Goal: Transaction & Acquisition: Book appointment/travel/reservation

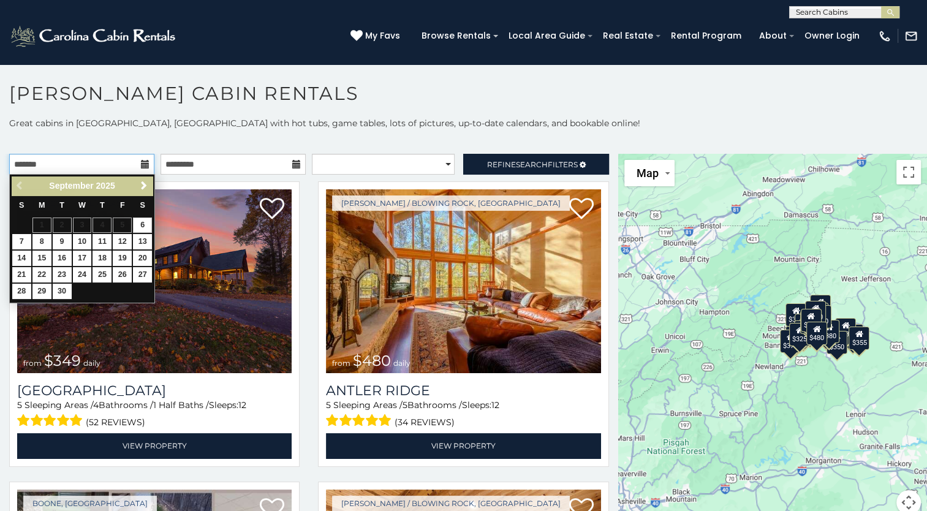
click at [140, 168] on input "text" at bounding box center [81, 164] width 145 height 21
click at [142, 188] on span "Next" at bounding box center [144, 186] width 10 height 10
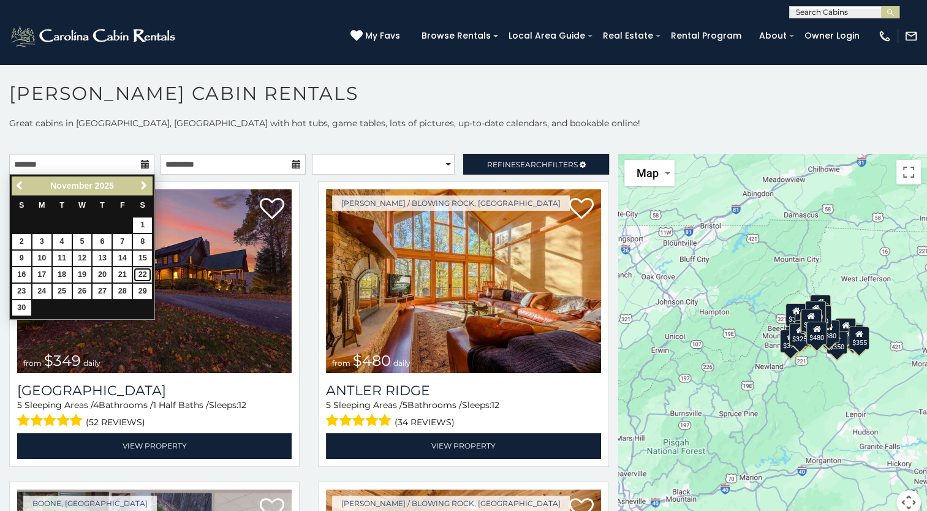
click at [143, 275] on link "22" at bounding box center [142, 274] width 19 height 15
type input "**********"
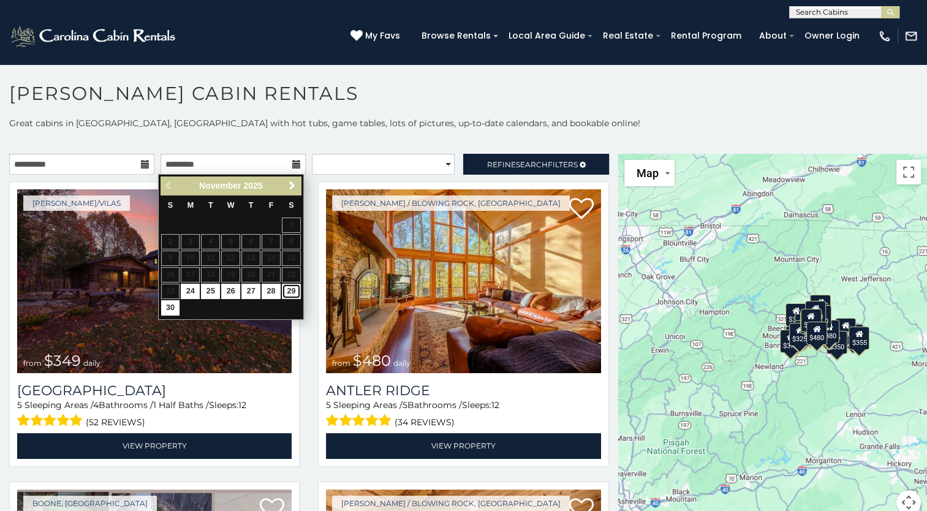
click at [284, 290] on link "29" at bounding box center [291, 291] width 19 height 15
type input "**********"
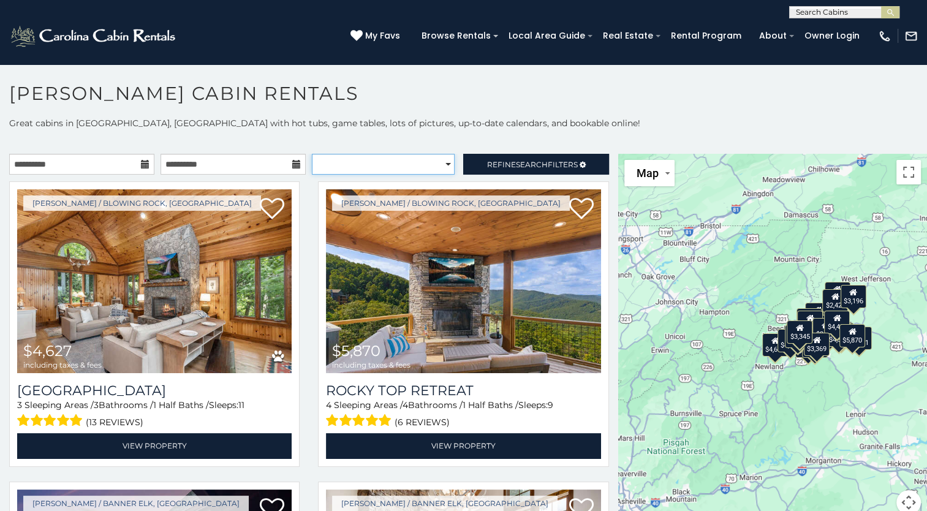
click at [439, 164] on select "**********" at bounding box center [383, 164] width 143 height 21
select select "**********"
click at [312, 154] on select "**********" at bounding box center [383, 164] width 143 height 21
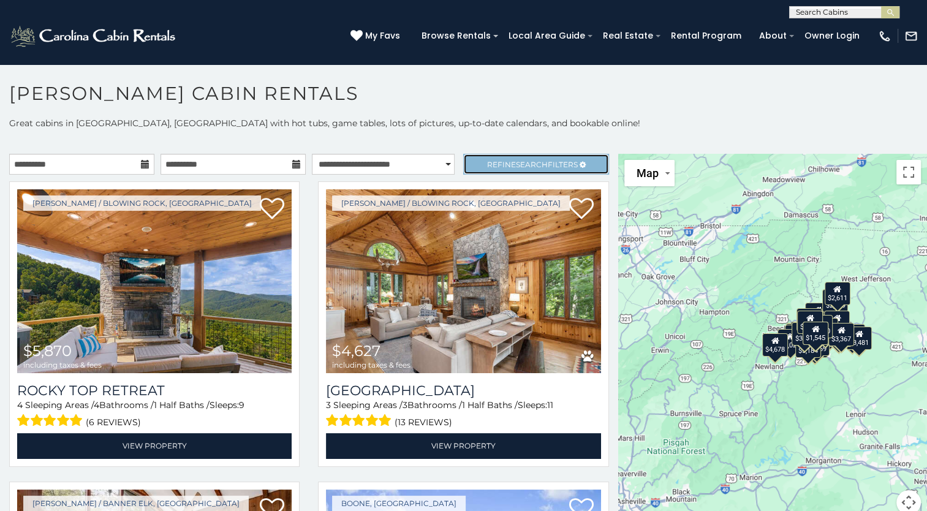
click at [535, 157] on link "Refine Search Filters" at bounding box center [535, 164] width 145 height 21
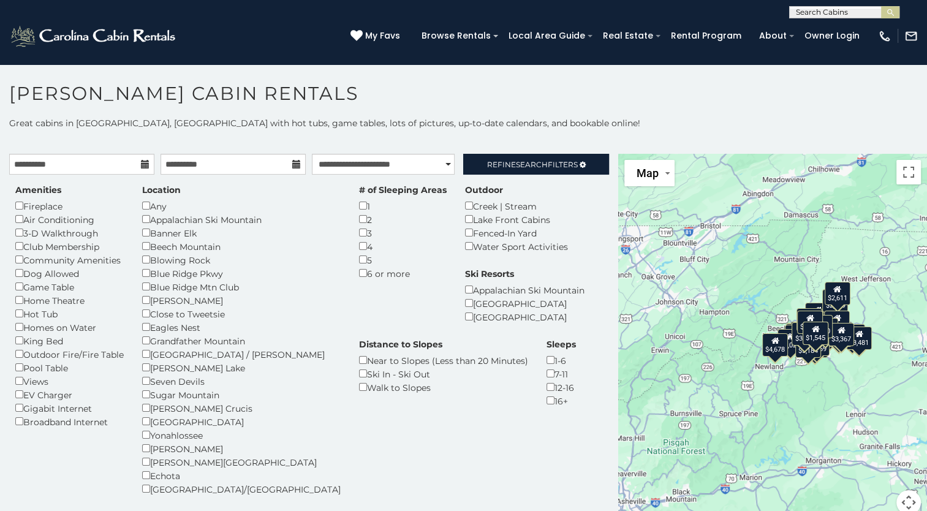
click at [359, 209] on div "1" at bounding box center [403, 205] width 88 height 13
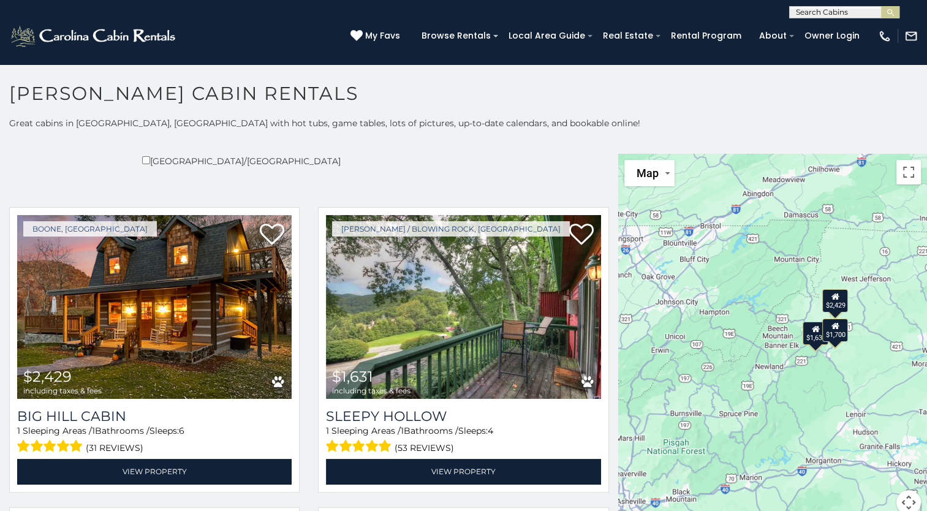
scroll to position [595, 0]
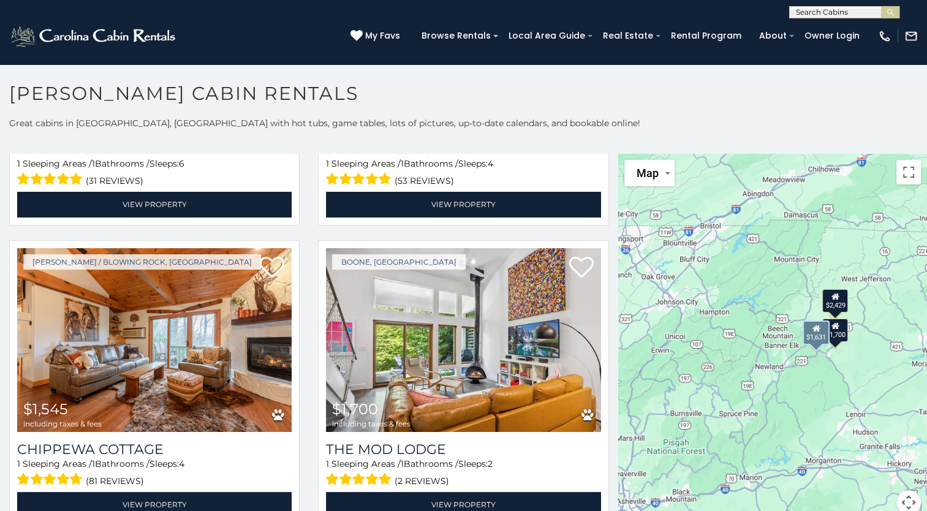
click at [598, 184] on div "Boone / Blowing Rock, NC $1,631 including taxes & fees Sleepy Hollow 1 Sleeping…" at bounding box center [463, 86] width 309 height 293
drag, startPoint x: 598, startPoint y: 184, endPoint x: 610, endPoint y: 246, distance: 63.7
click at [610, 246] on div "**********" at bounding box center [309, 341] width 618 height 375
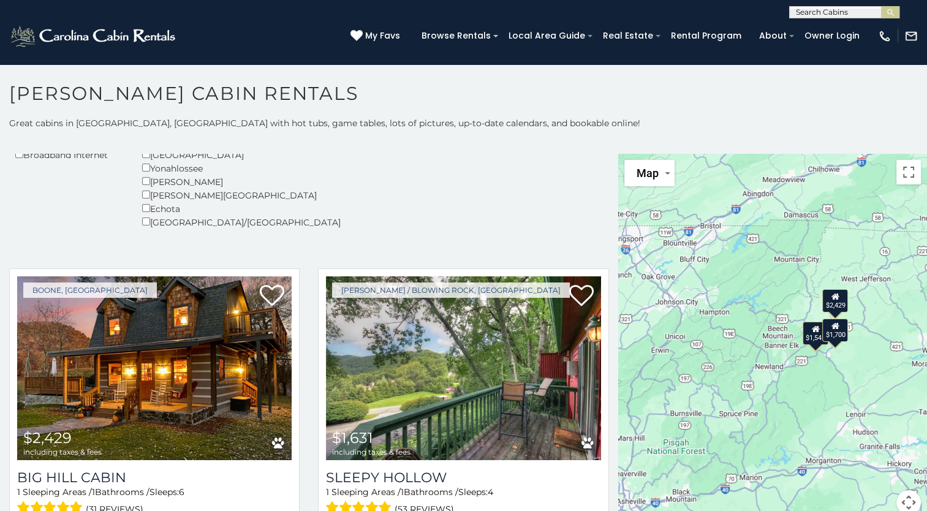
scroll to position [0, 0]
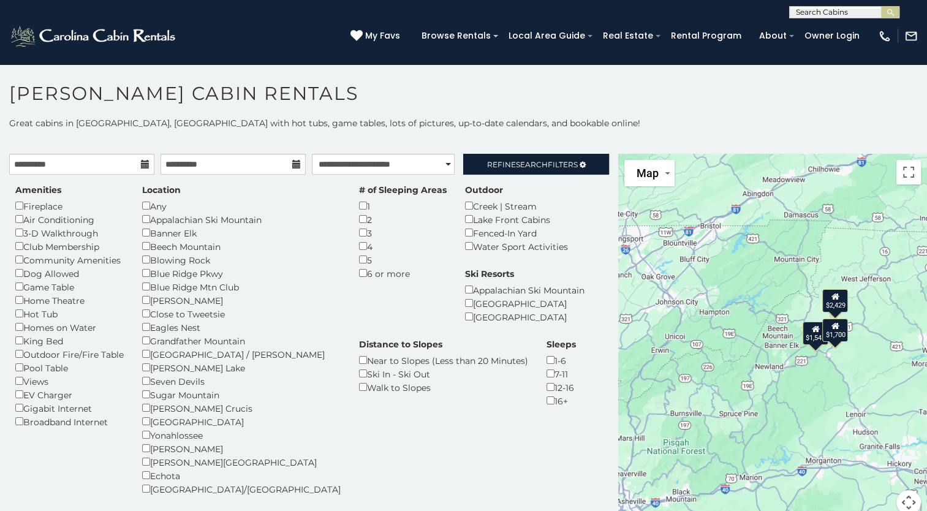
click at [363, 135] on p at bounding box center [463, 141] width 927 height 12
click at [631, 281] on div "$2,429 $1,631 $1,545 $1,169 $1,700" at bounding box center [772, 341] width 309 height 375
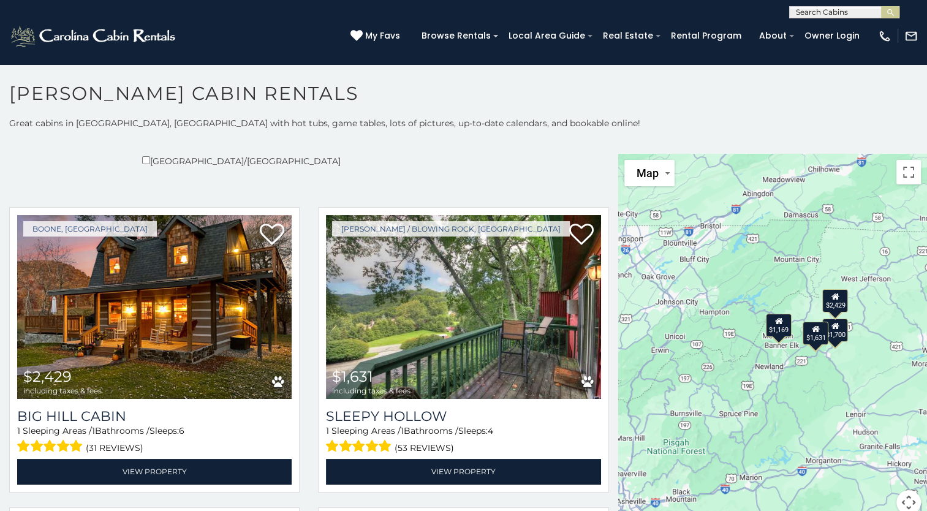
scroll to position [656, 0]
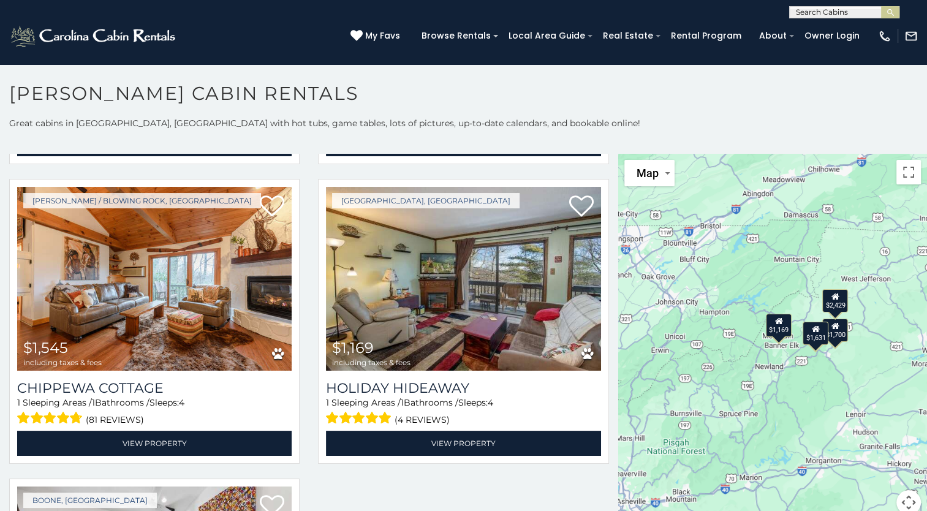
click at [618, 377] on div "$2,429 $1,631 $1,545 $1,169 $1,700" at bounding box center [772, 341] width 309 height 375
click at [606, 464] on div at bounding box center [309, 329] width 618 height 900
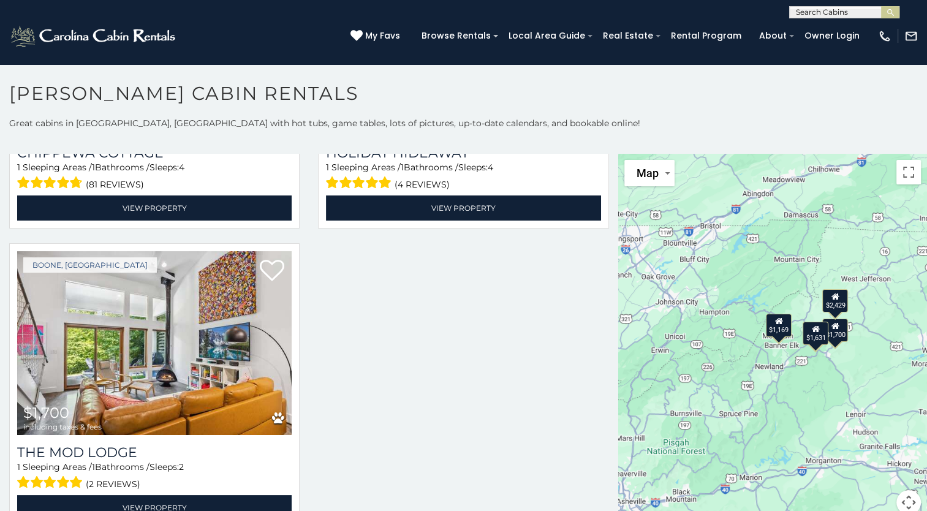
click at [605, 323] on div at bounding box center [309, 94] width 618 height 900
click at [605, 169] on div "Beech Mountain, NC $1,169 including taxes & fees Holiday Hideaway 1 Sleeping Ar…" at bounding box center [463, 90] width 309 height 293
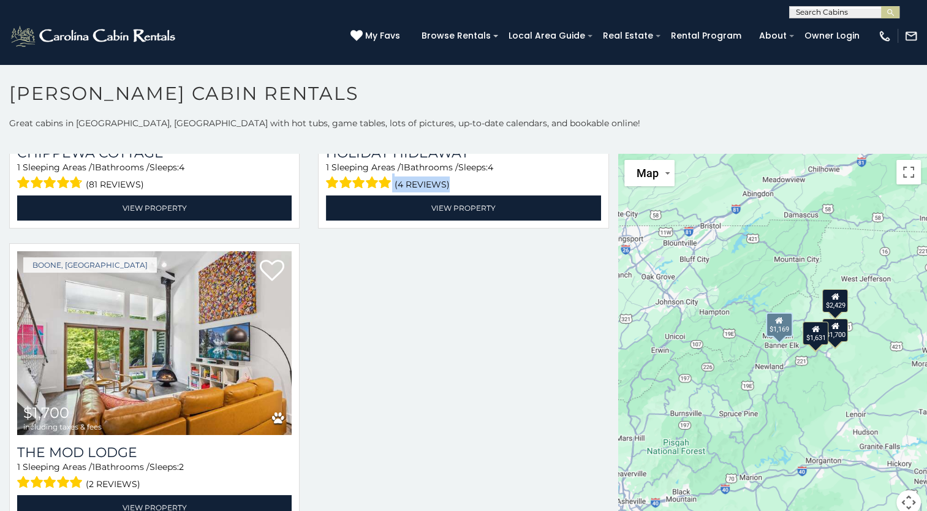
click at [605, 169] on div "Beech Mountain, NC $1,169 including taxes & fees Holiday Hideaway 1 Sleeping Ar…" at bounding box center [463, 90] width 309 height 293
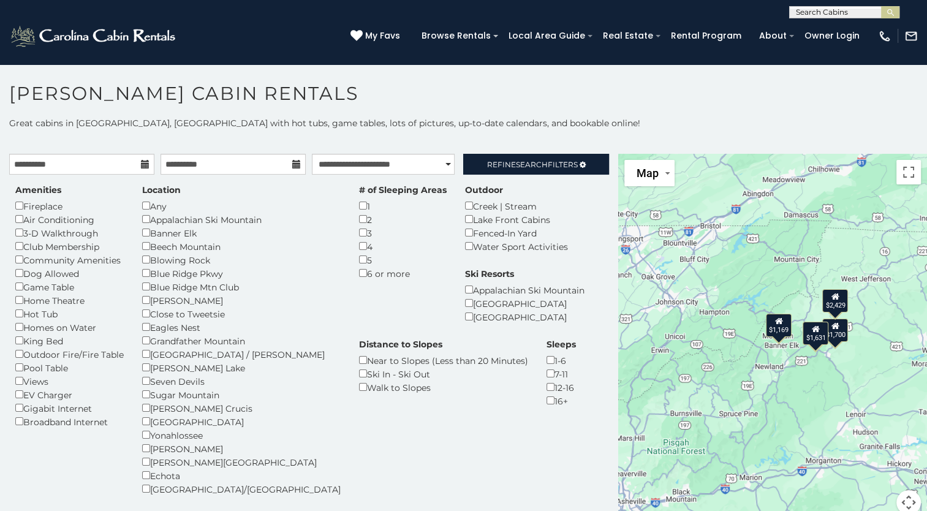
scroll to position [328, 0]
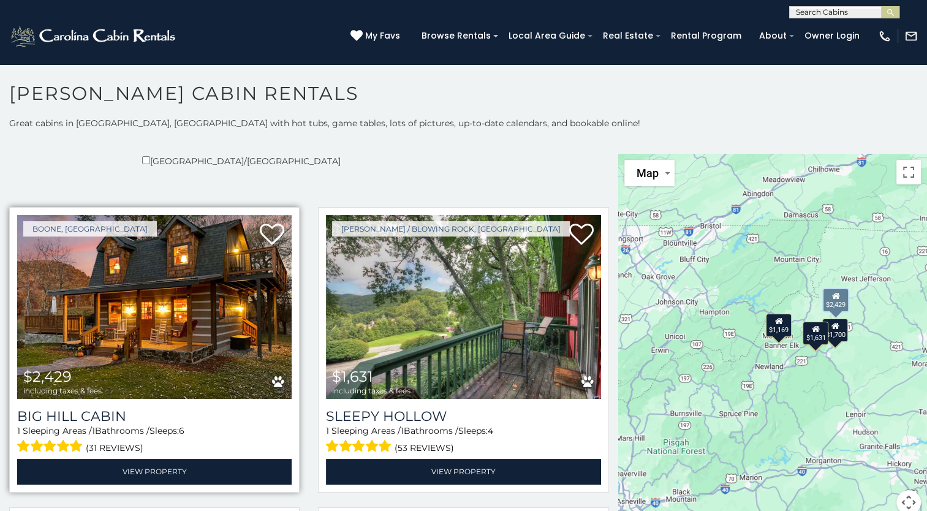
click at [42, 287] on img at bounding box center [154, 307] width 274 height 184
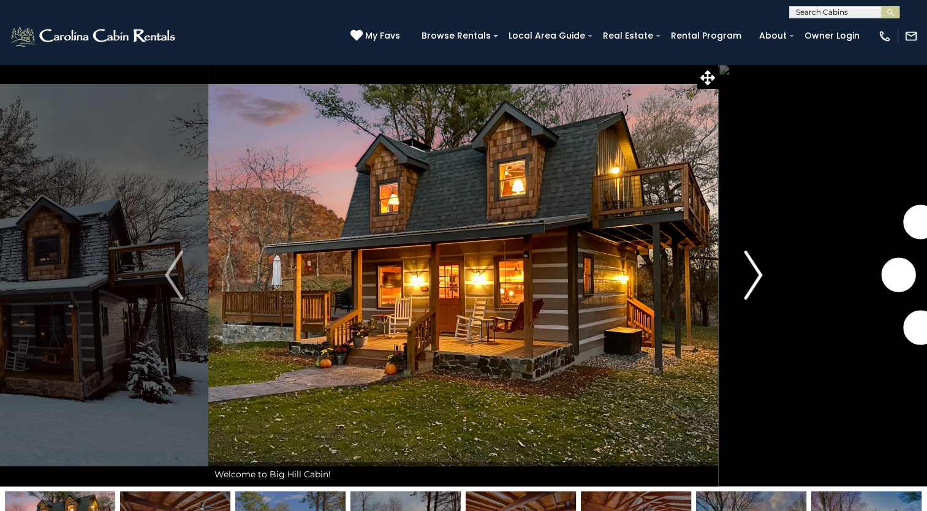
click at [751, 281] on img "Next" at bounding box center [752, 274] width 18 height 49
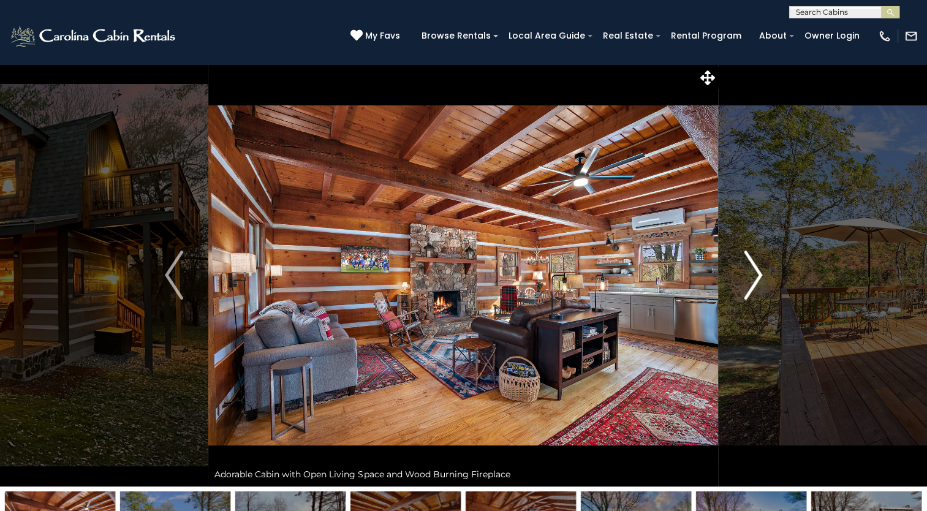
click at [751, 281] on img "Next" at bounding box center [752, 274] width 18 height 49
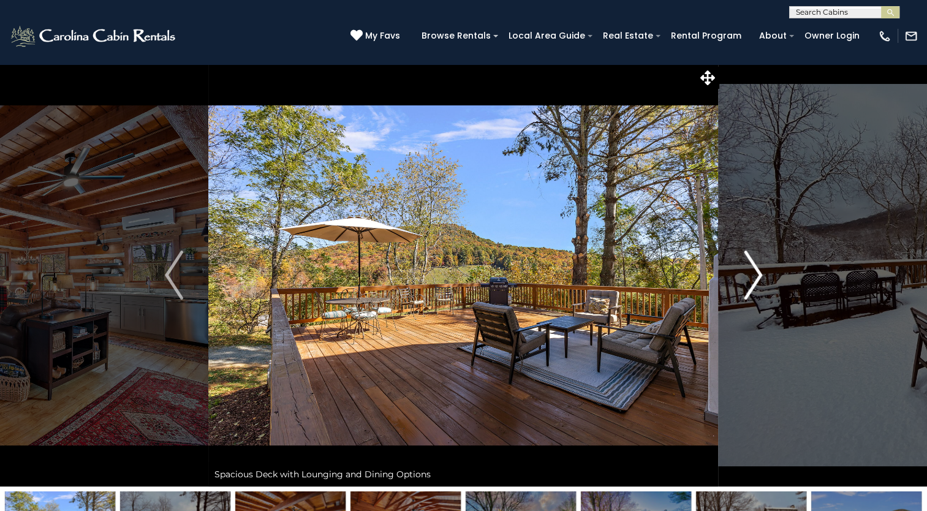
click at [751, 281] on img "Next" at bounding box center [752, 274] width 18 height 49
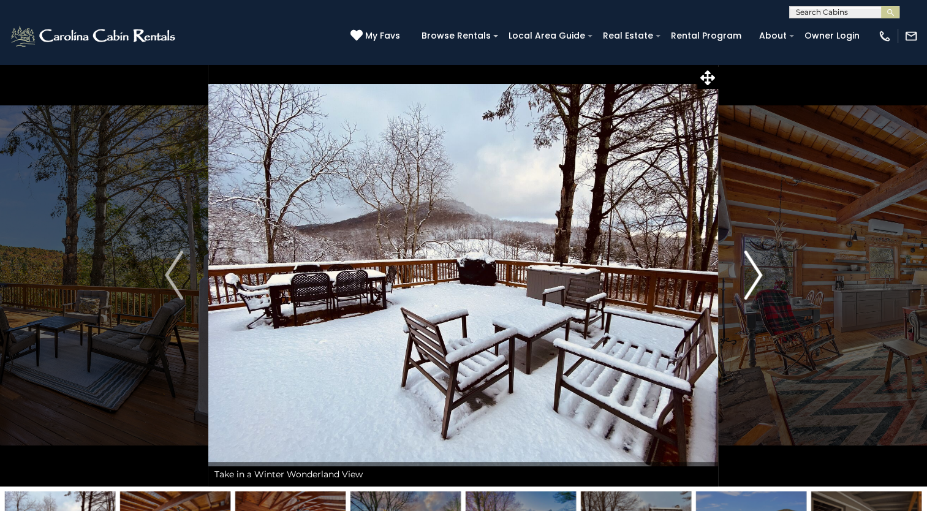
click at [751, 281] on img "Next" at bounding box center [752, 274] width 18 height 49
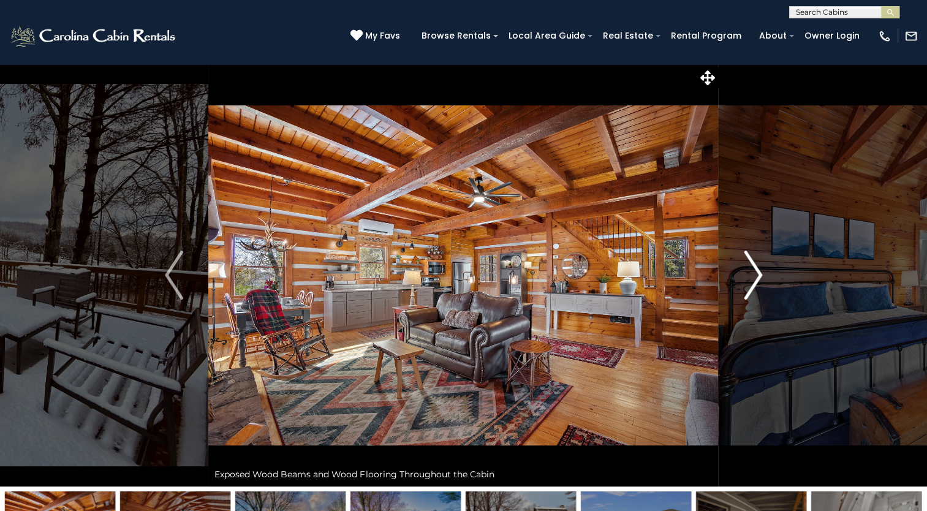
click at [751, 281] on img "Next" at bounding box center [752, 274] width 18 height 49
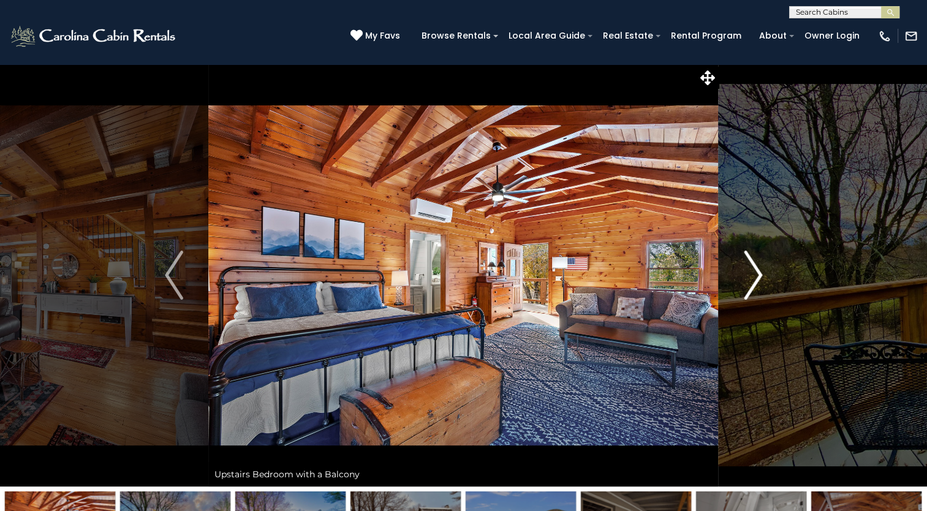
click at [751, 281] on img "Next" at bounding box center [752, 274] width 18 height 49
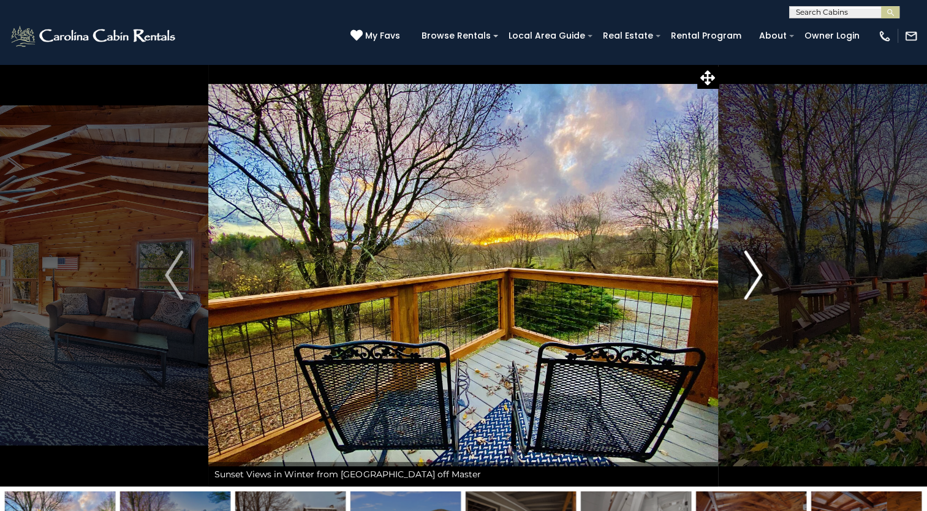
click at [751, 281] on img "Next" at bounding box center [752, 274] width 18 height 49
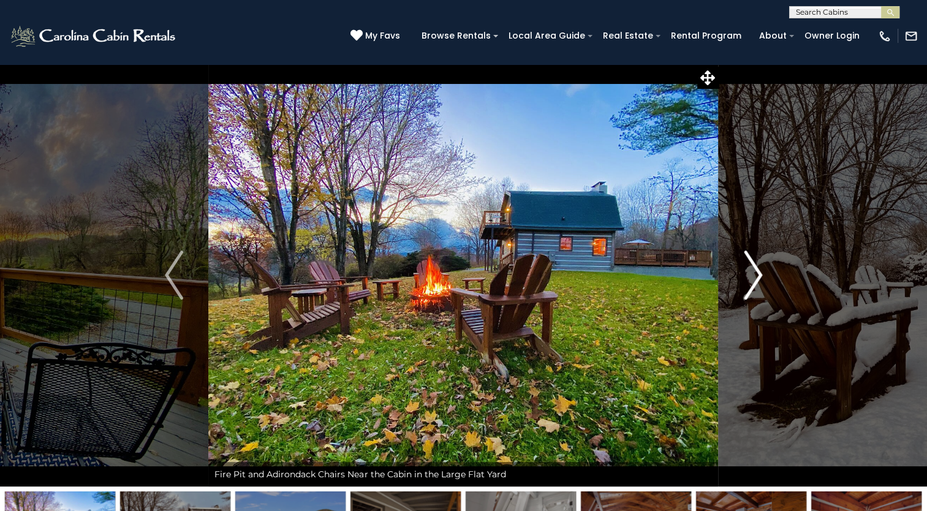
click at [751, 281] on img "Next" at bounding box center [752, 274] width 18 height 49
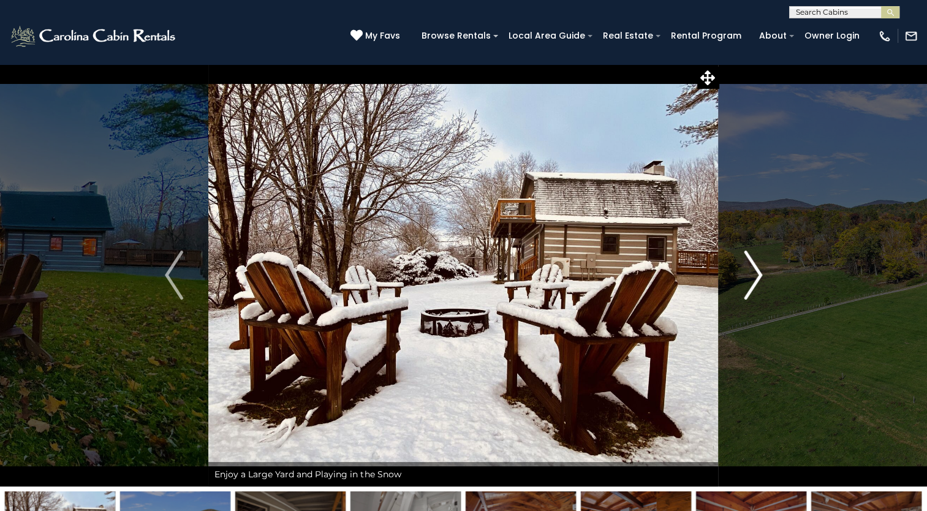
click at [751, 281] on img "Next" at bounding box center [752, 274] width 18 height 49
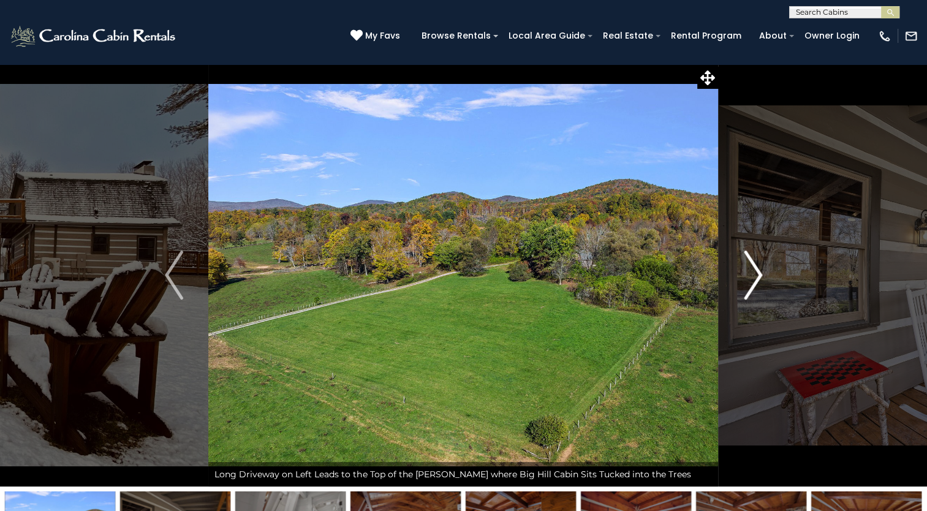
click at [751, 281] on img "Next" at bounding box center [752, 274] width 18 height 49
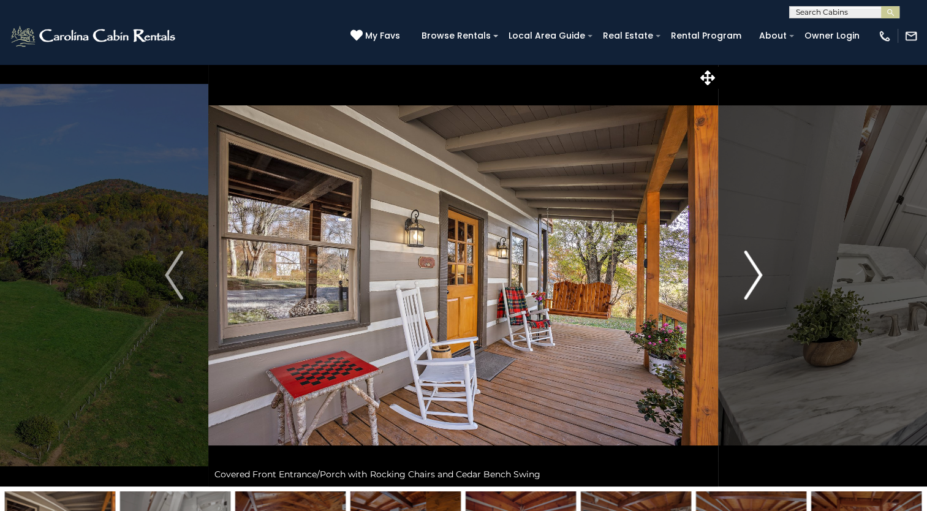
click at [751, 281] on img "Next" at bounding box center [752, 274] width 18 height 49
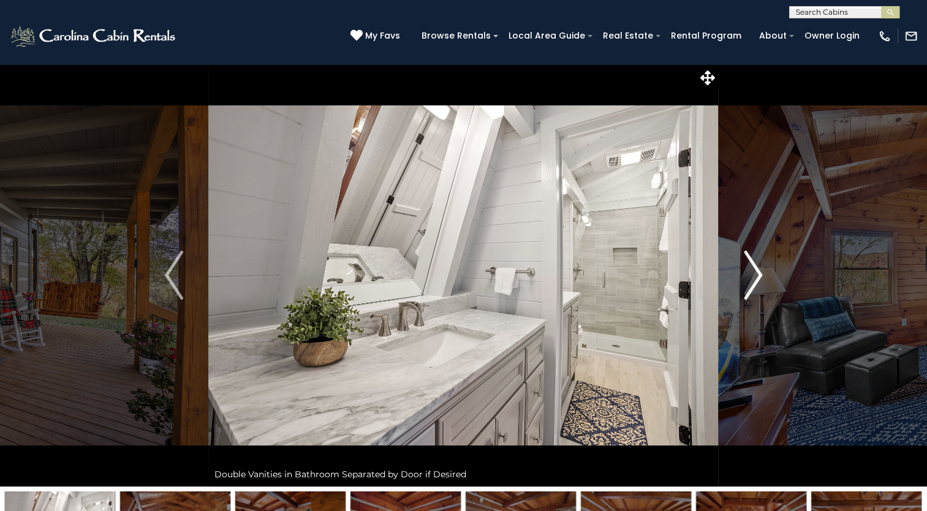
click at [751, 281] on img "Next" at bounding box center [752, 274] width 18 height 49
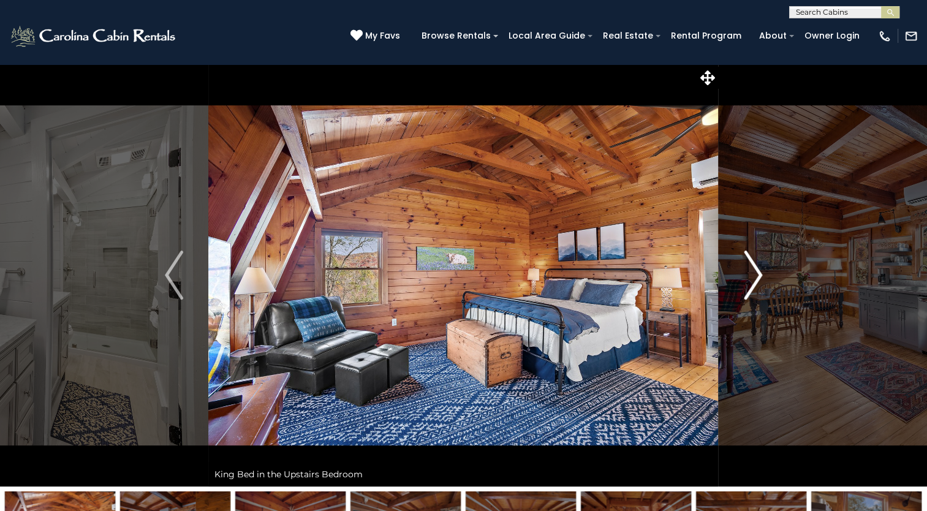
click at [751, 281] on img "Next" at bounding box center [752, 274] width 18 height 49
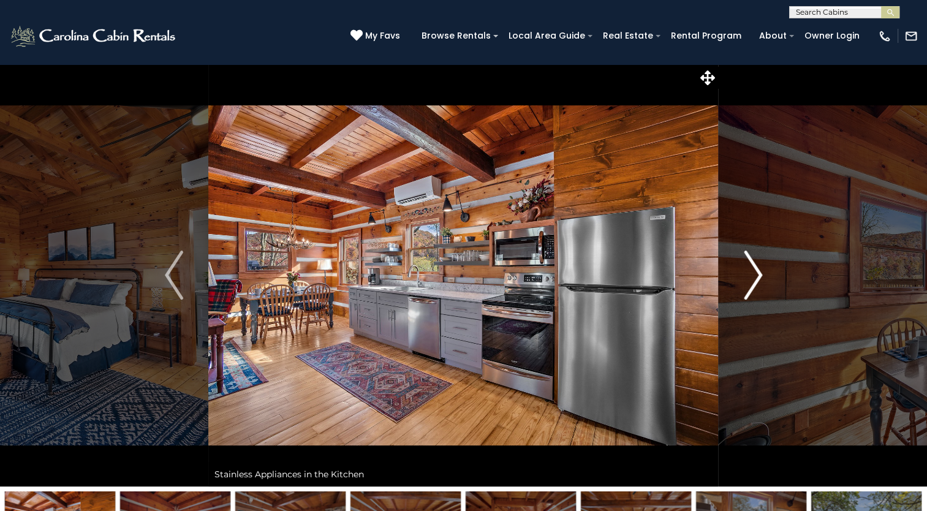
click at [751, 281] on img "Next" at bounding box center [752, 274] width 18 height 49
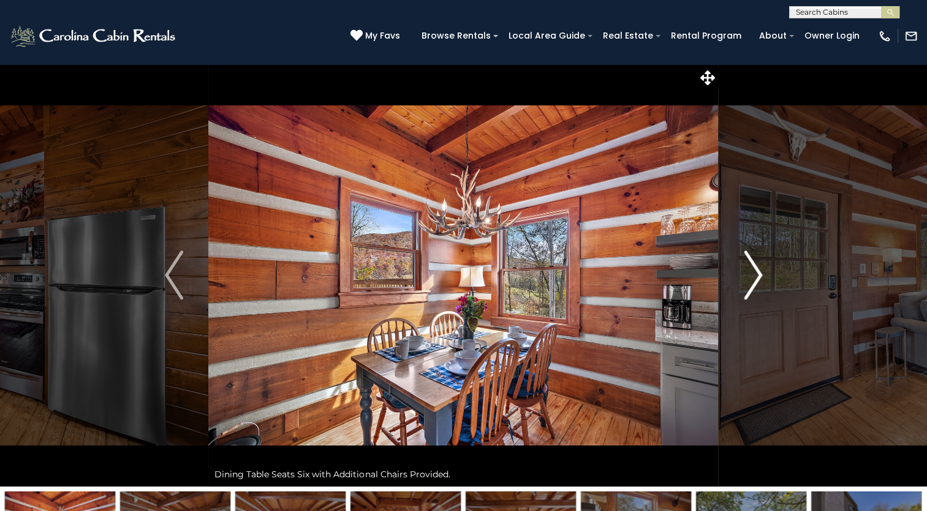
click at [751, 281] on img "Next" at bounding box center [752, 274] width 18 height 49
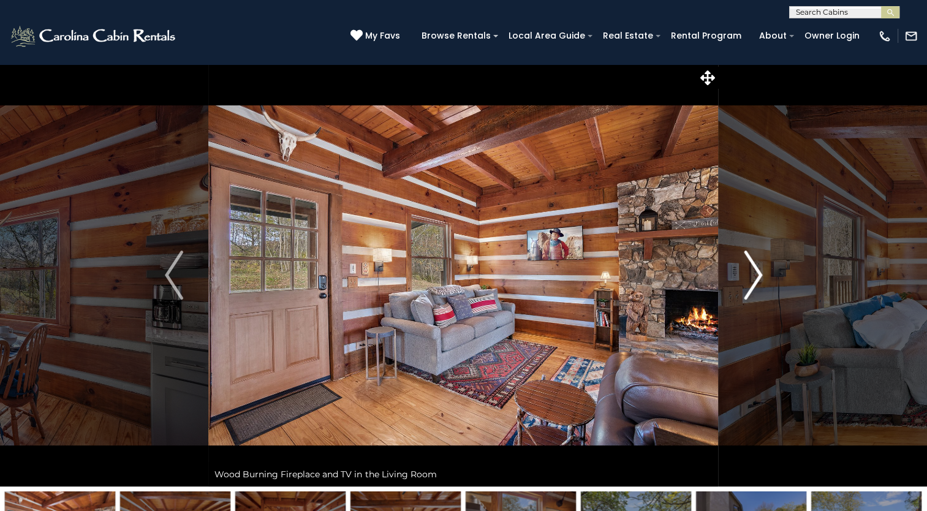
click at [751, 281] on img "Next" at bounding box center [752, 274] width 18 height 49
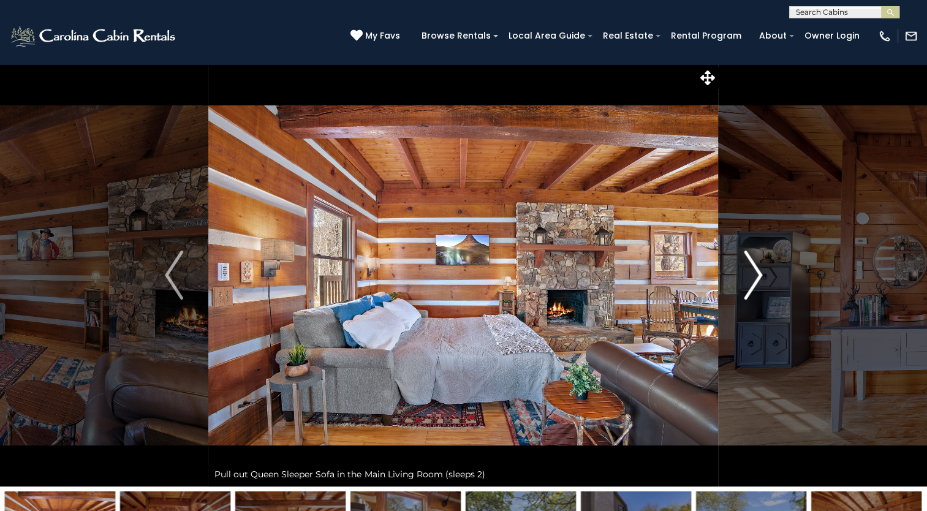
click at [751, 281] on img "Next" at bounding box center [752, 274] width 18 height 49
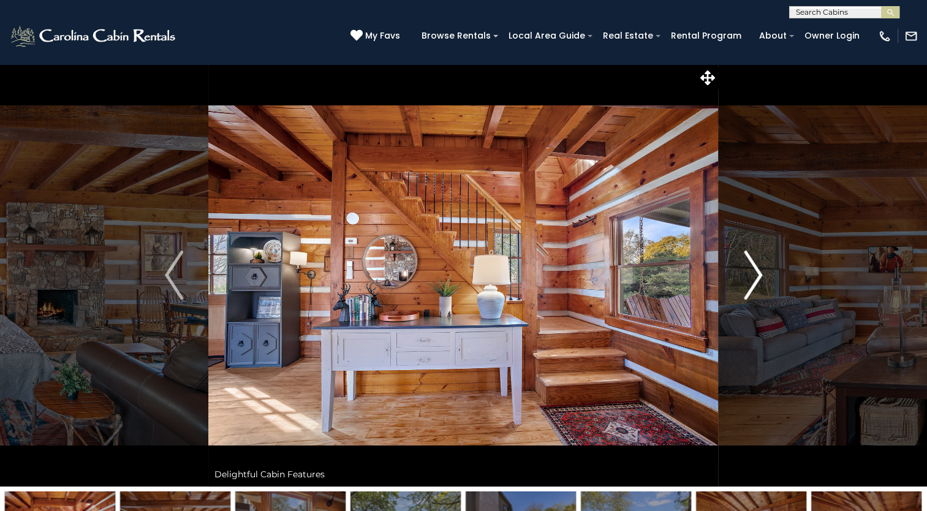
click at [751, 281] on img "Next" at bounding box center [752, 274] width 18 height 49
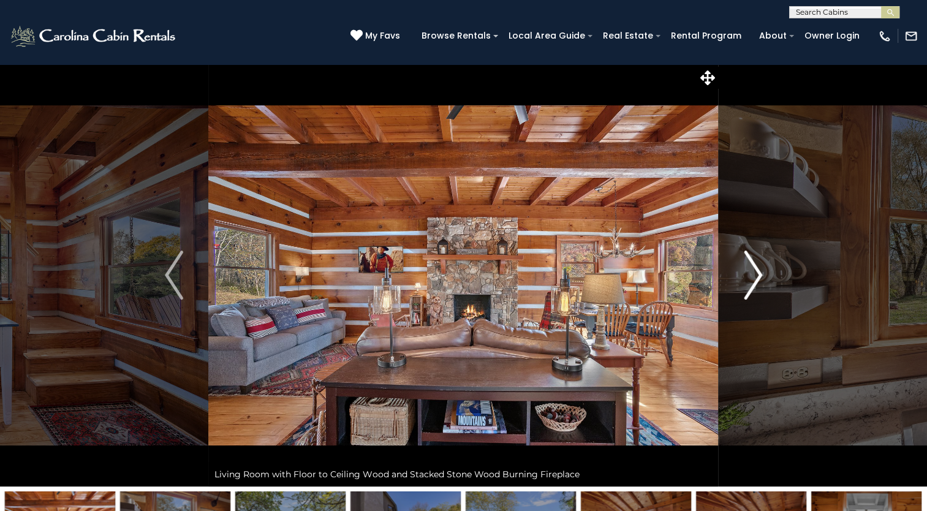
click at [751, 281] on img "Next" at bounding box center [752, 274] width 18 height 49
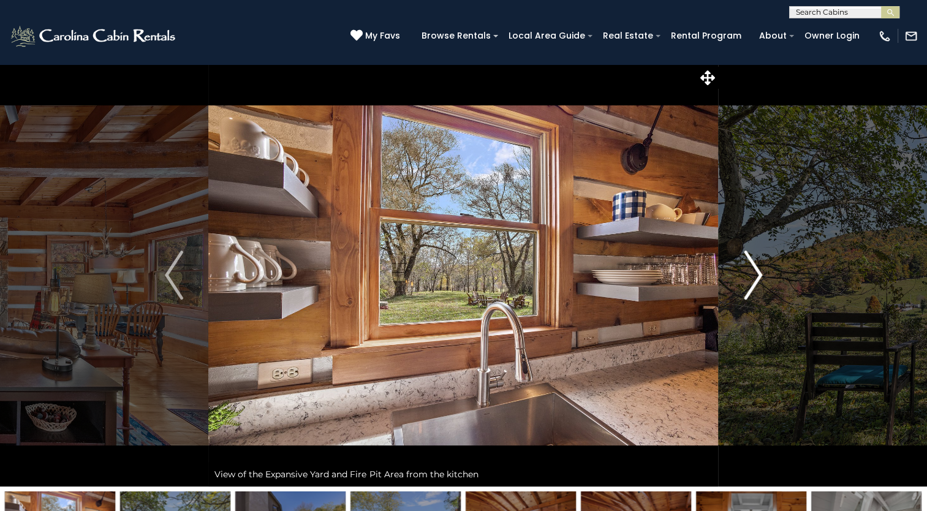
click at [751, 281] on img "Next" at bounding box center [752, 274] width 18 height 49
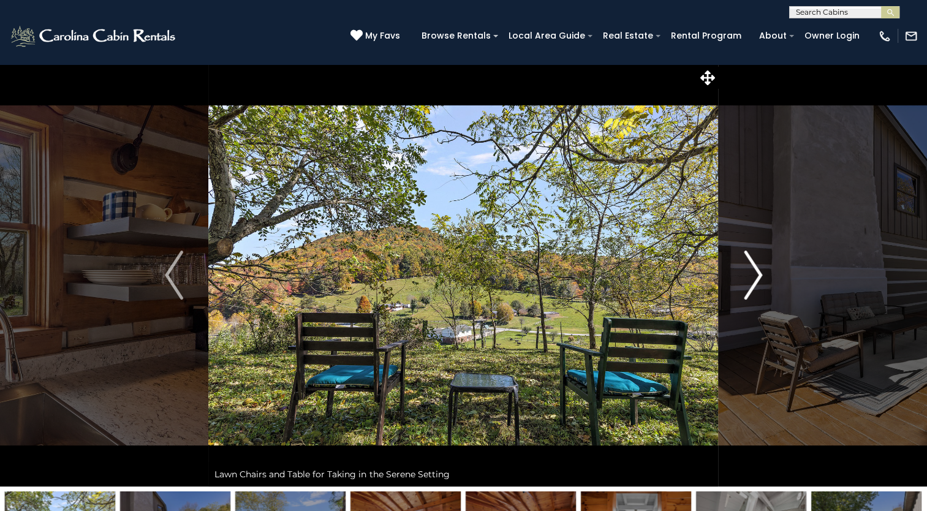
click at [751, 281] on img "Next" at bounding box center [752, 274] width 18 height 49
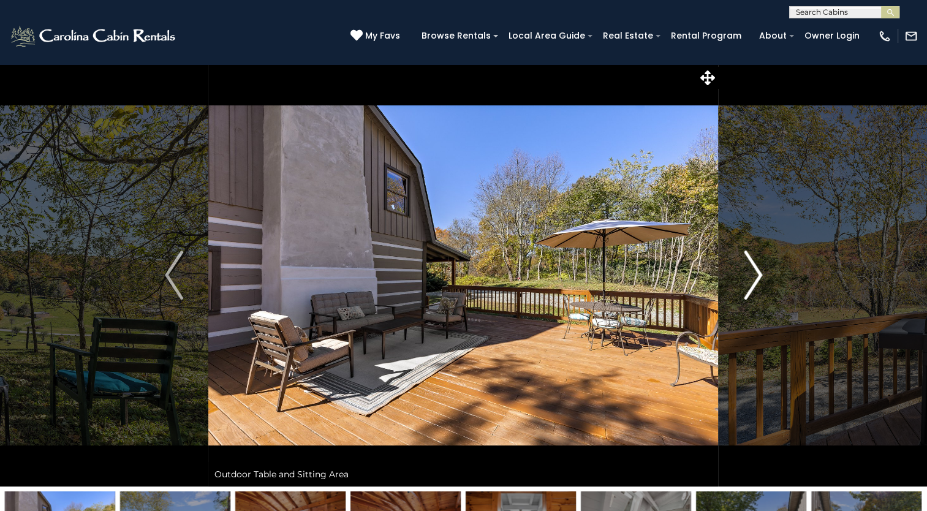
click at [751, 281] on img "Next" at bounding box center [752, 274] width 18 height 49
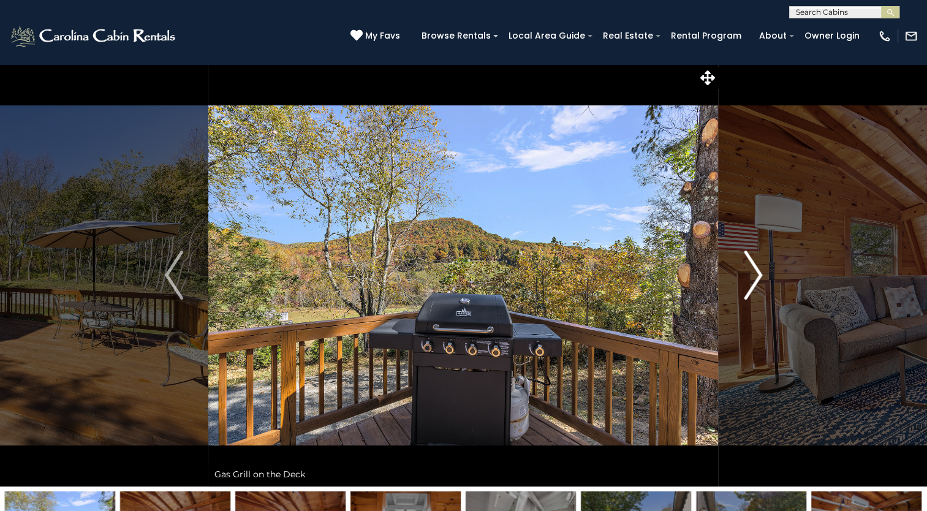
click at [751, 281] on img "Next" at bounding box center [752, 274] width 18 height 49
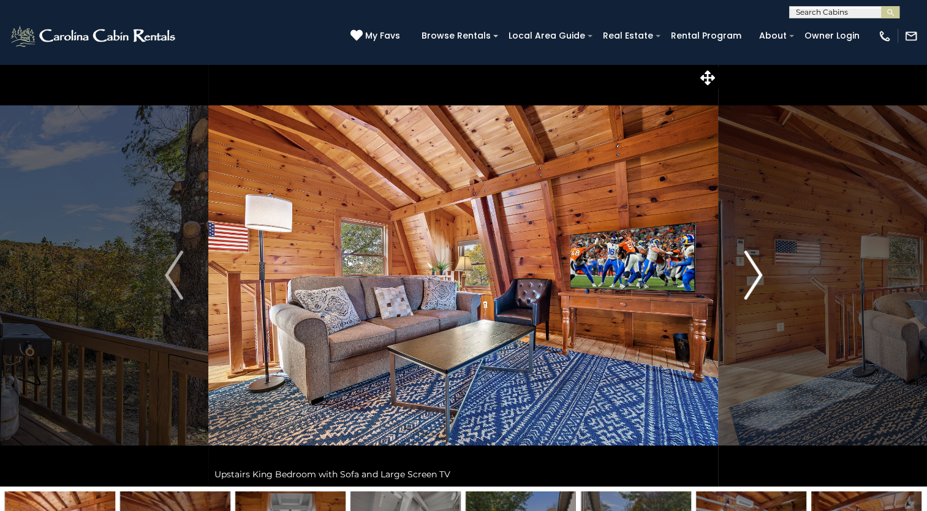
click at [751, 281] on img "Next" at bounding box center [752, 274] width 18 height 49
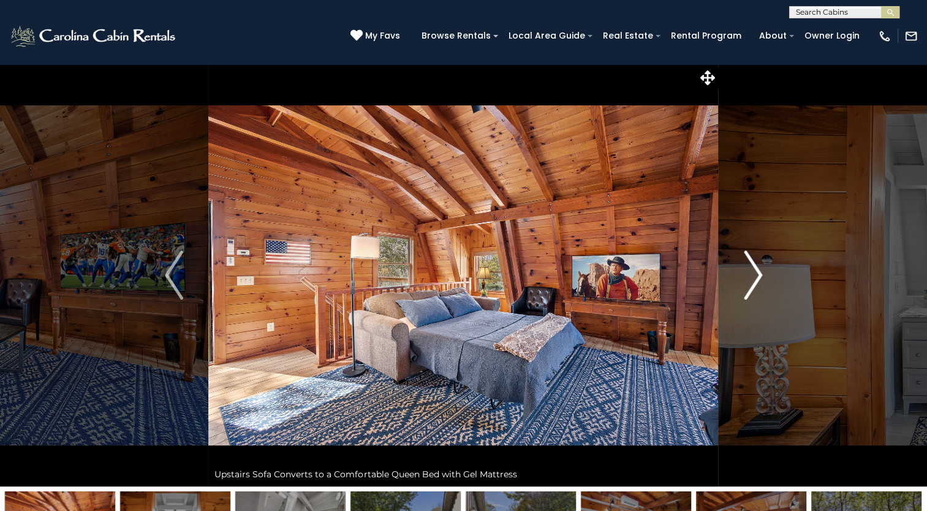
click at [751, 281] on img "Next" at bounding box center [752, 274] width 18 height 49
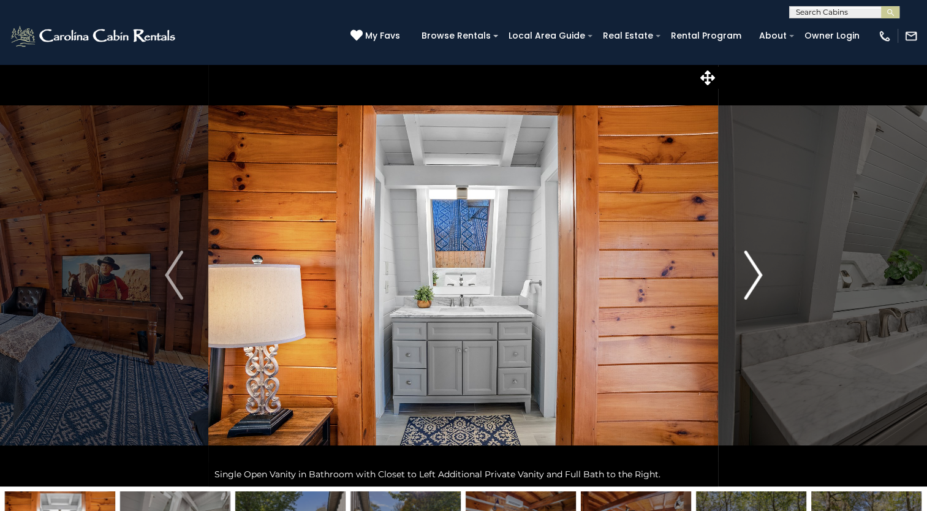
click at [751, 281] on img "Next" at bounding box center [752, 274] width 18 height 49
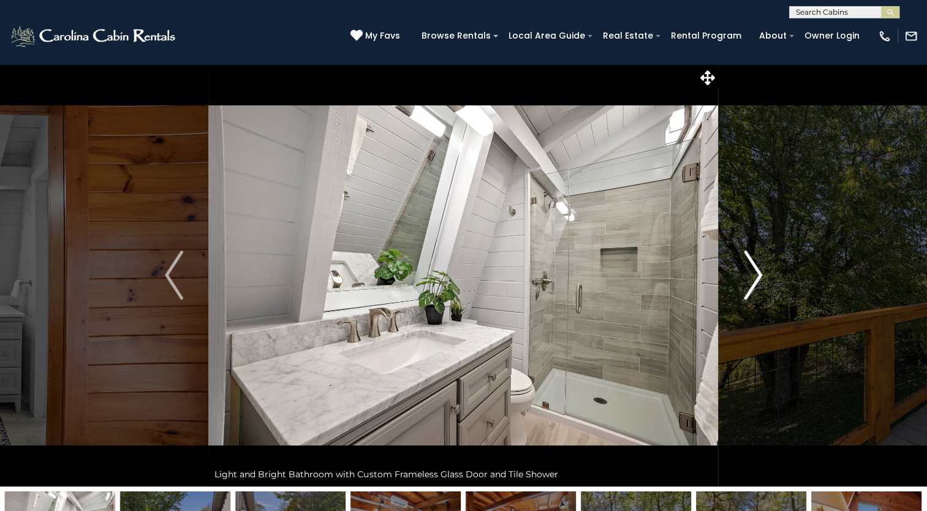
click at [751, 281] on img "Next" at bounding box center [752, 274] width 18 height 49
